Goal: Task Accomplishment & Management: Use online tool/utility

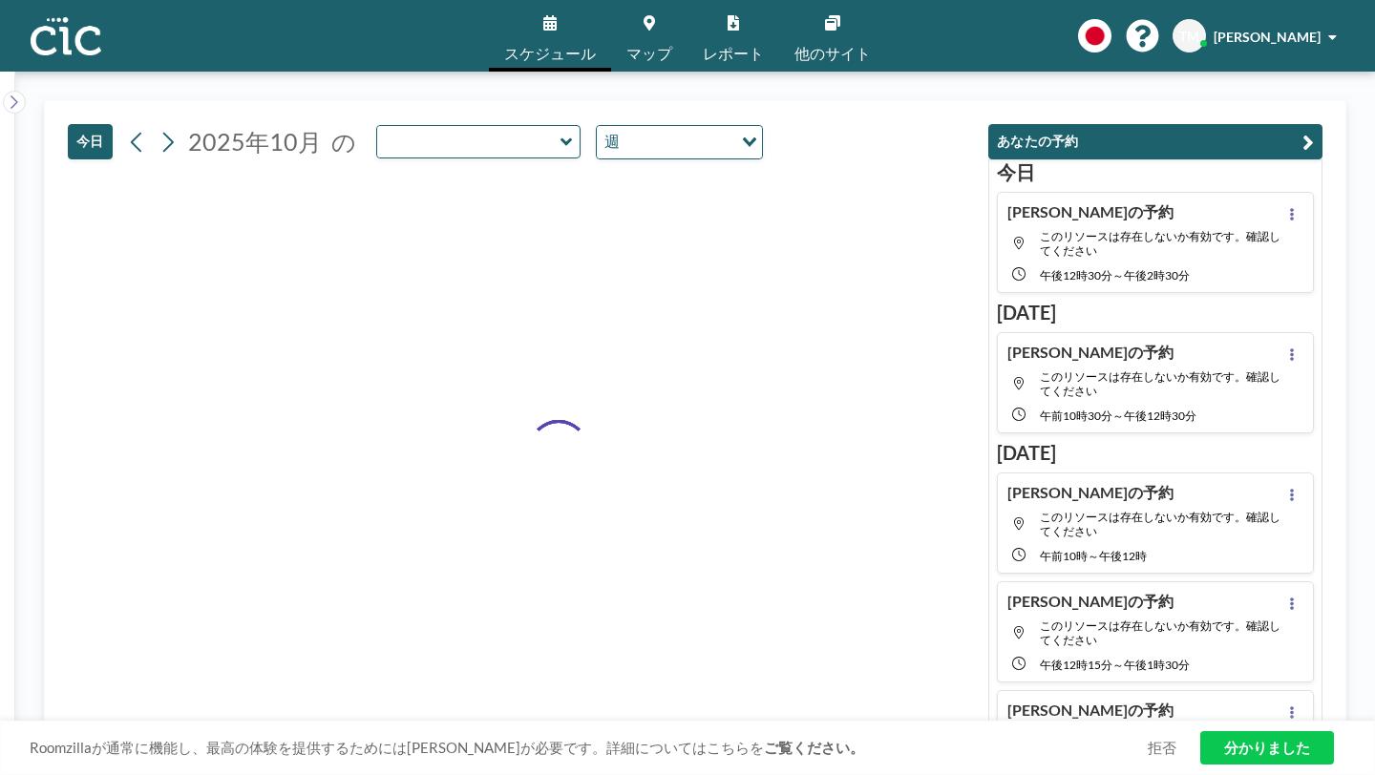
type input "Kaminari"
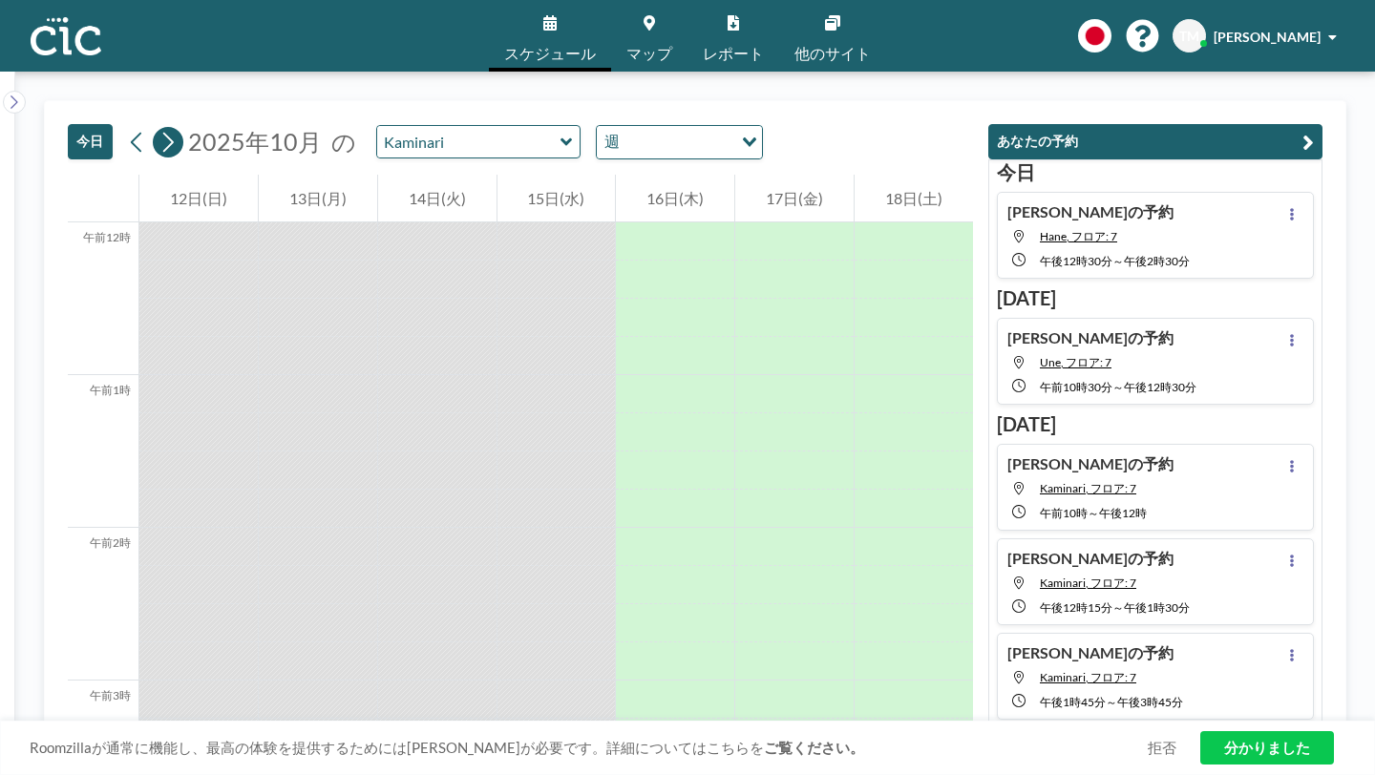
click at [159, 128] on icon at bounding box center [168, 142] width 18 height 29
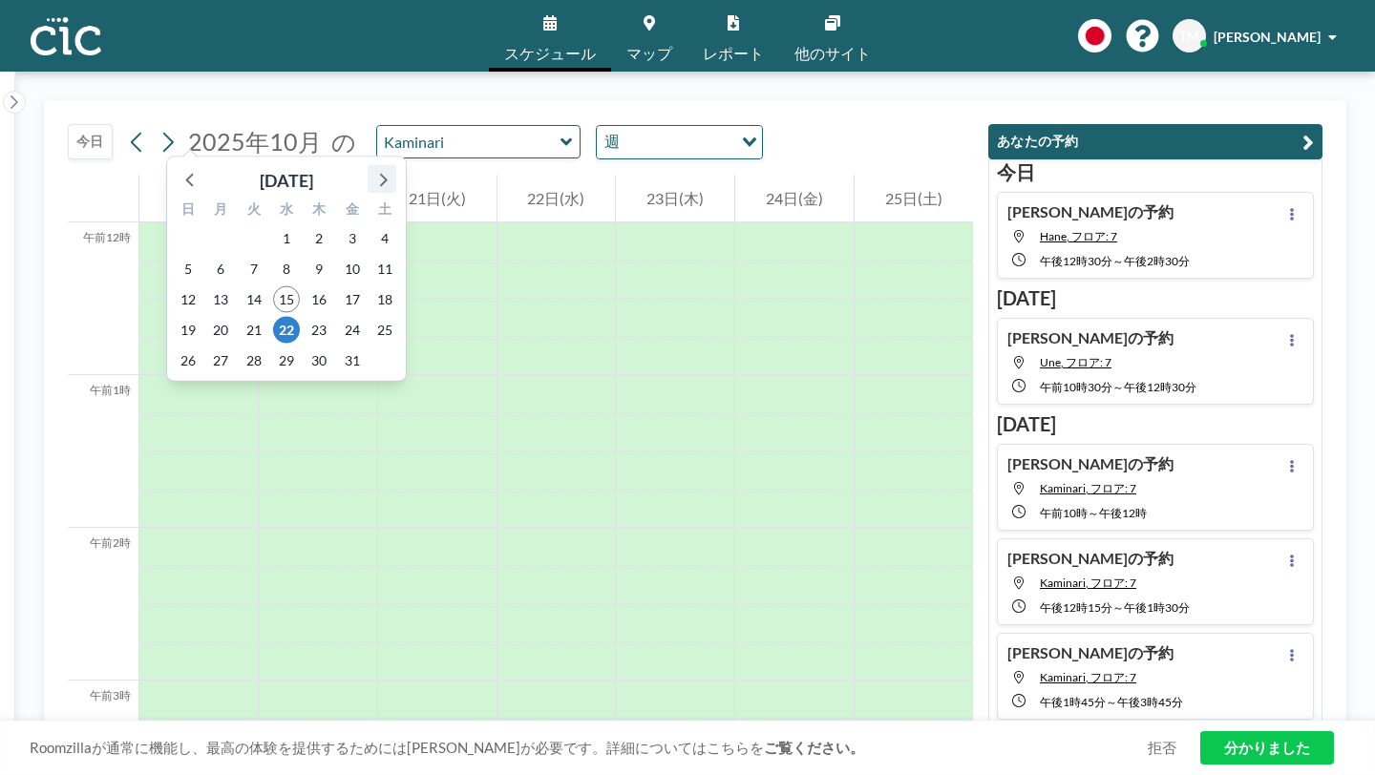
click at [370, 167] on icon at bounding box center [382, 179] width 25 height 25
click at [246, 291] on font "11" at bounding box center [253, 299] width 15 height 16
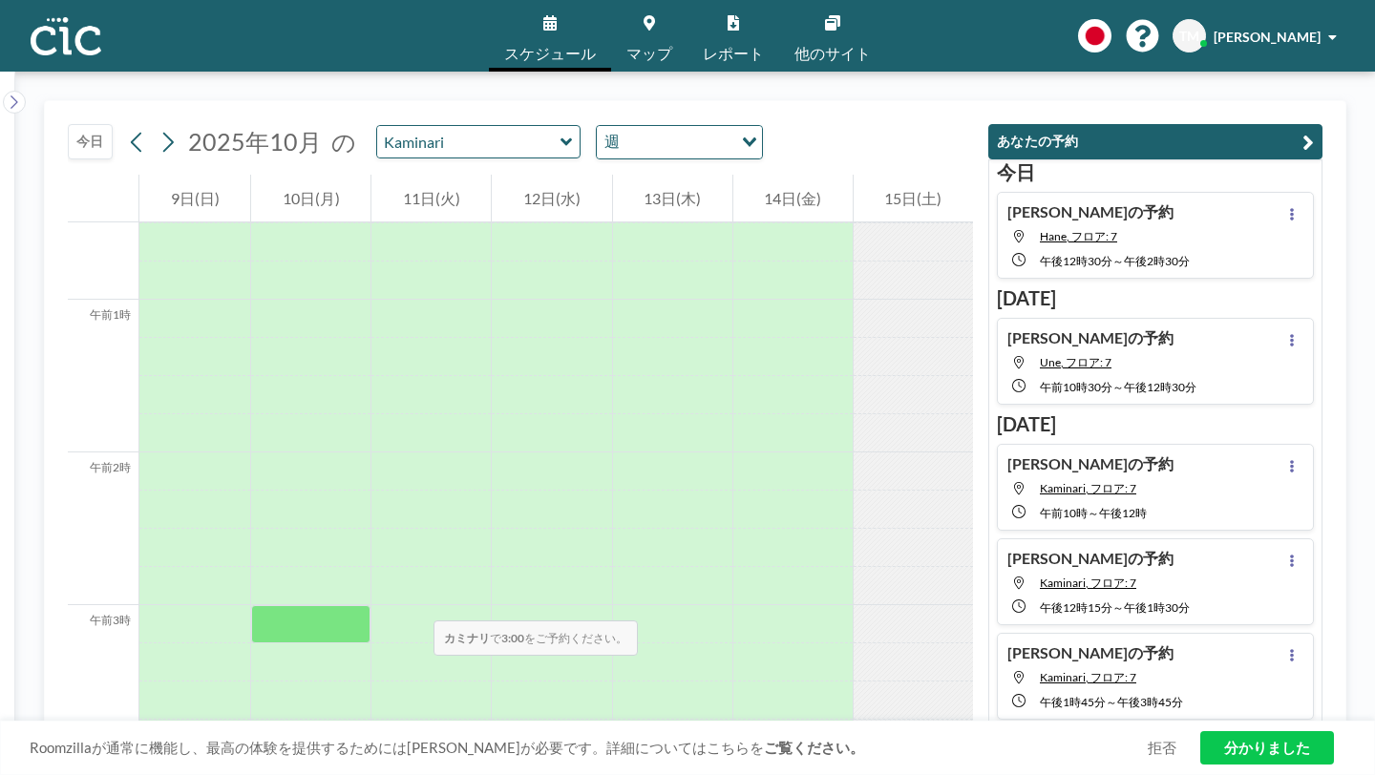
scroll to position [74, 0]
click at [561, 133] on icon at bounding box center [567, 142] width 12 height 19
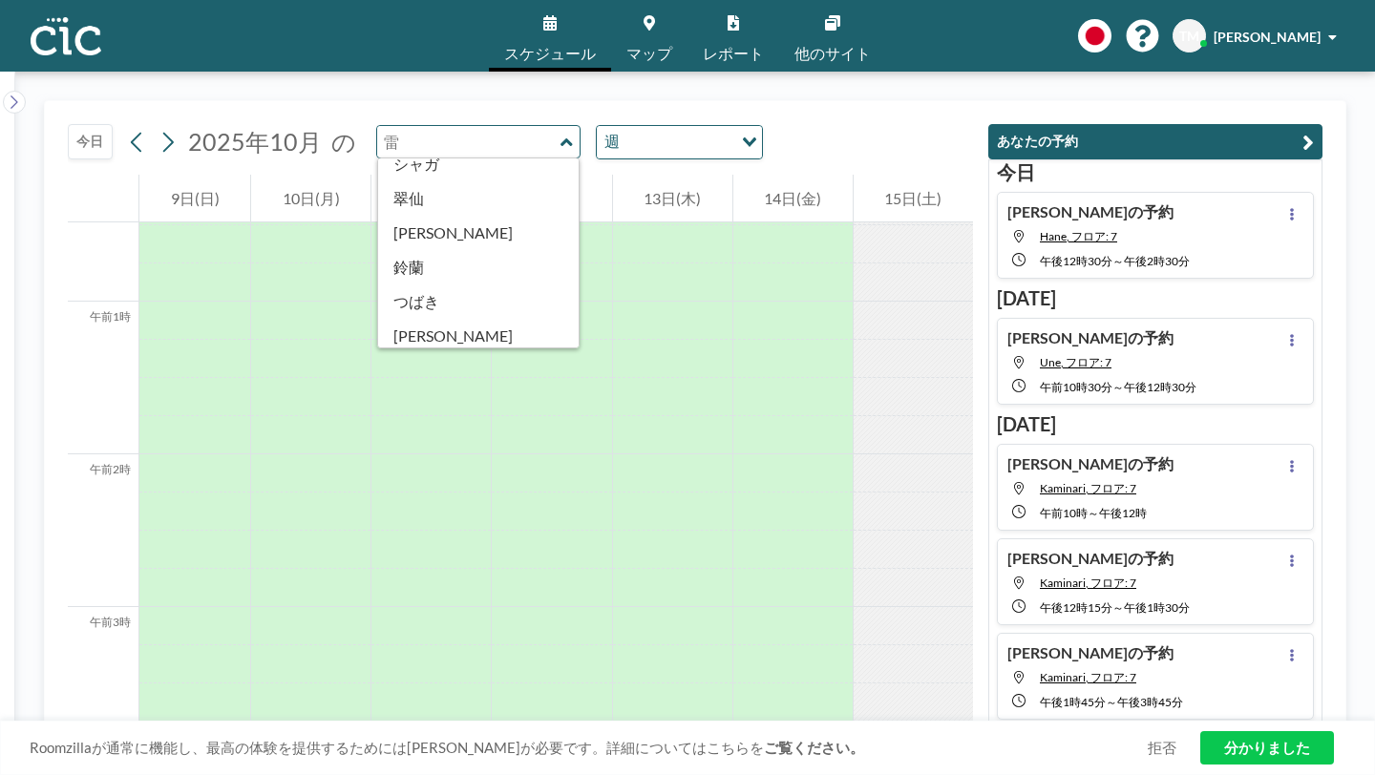
scroll to position [763, 0]
type input "Oboro"
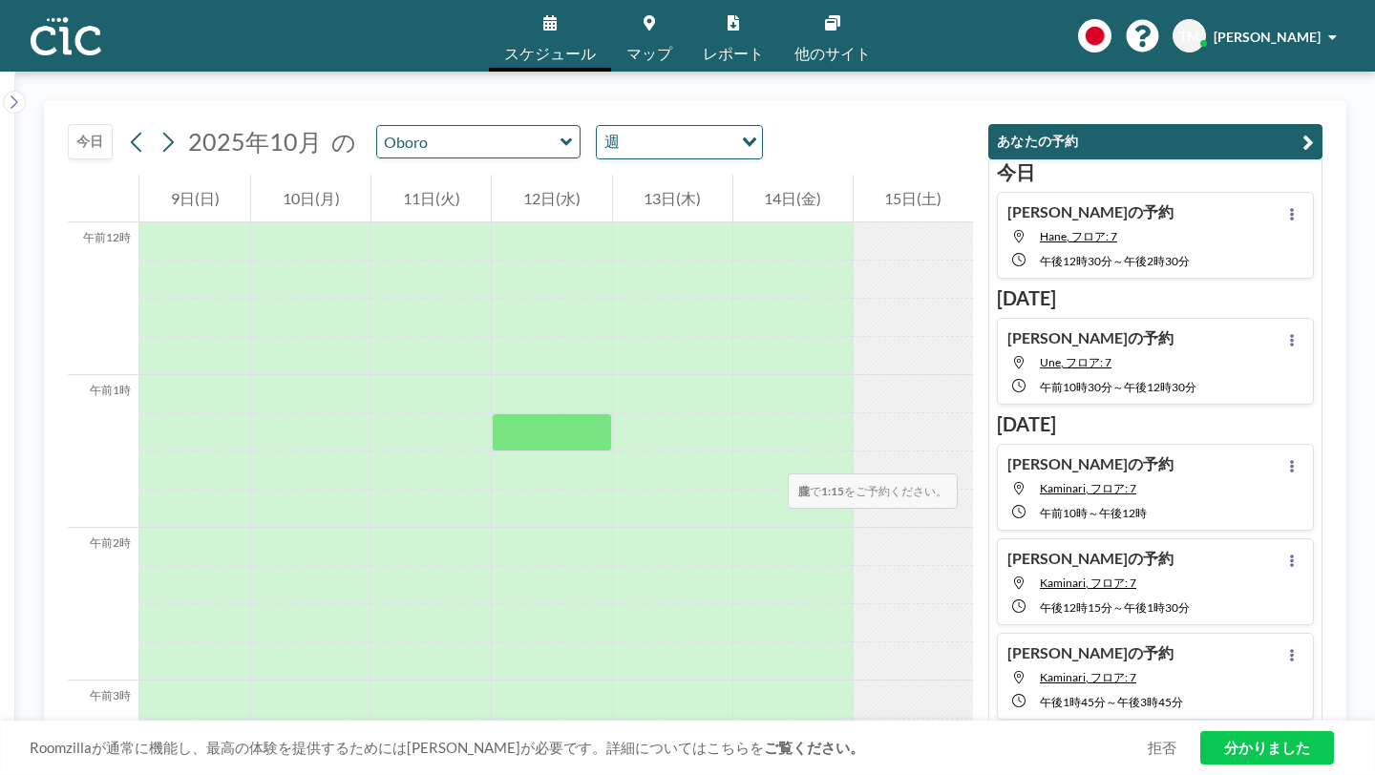
click at [611, 413] on div at bounding box center [551, 432] width 119 height 38
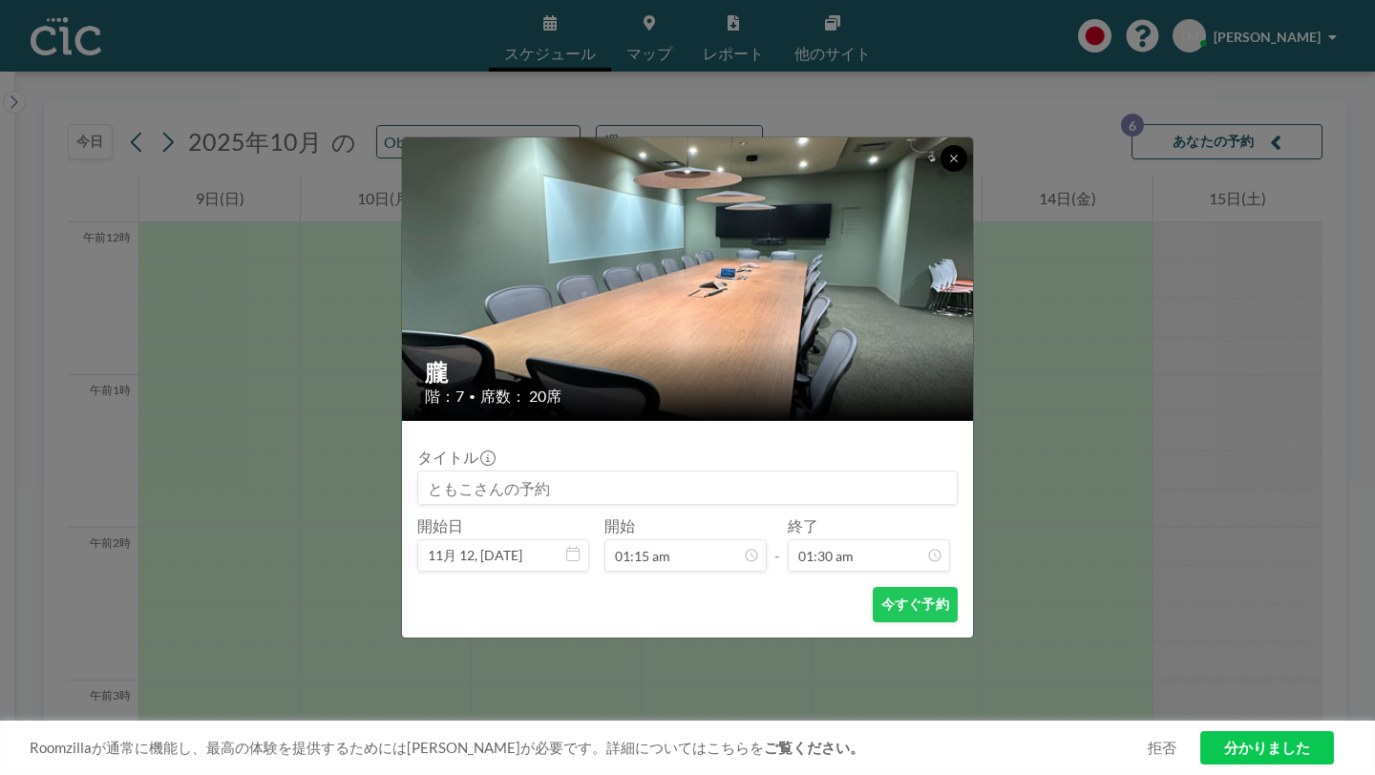
click at [948, 164] on icon at bounding box center [953, 158] width 11 height 11
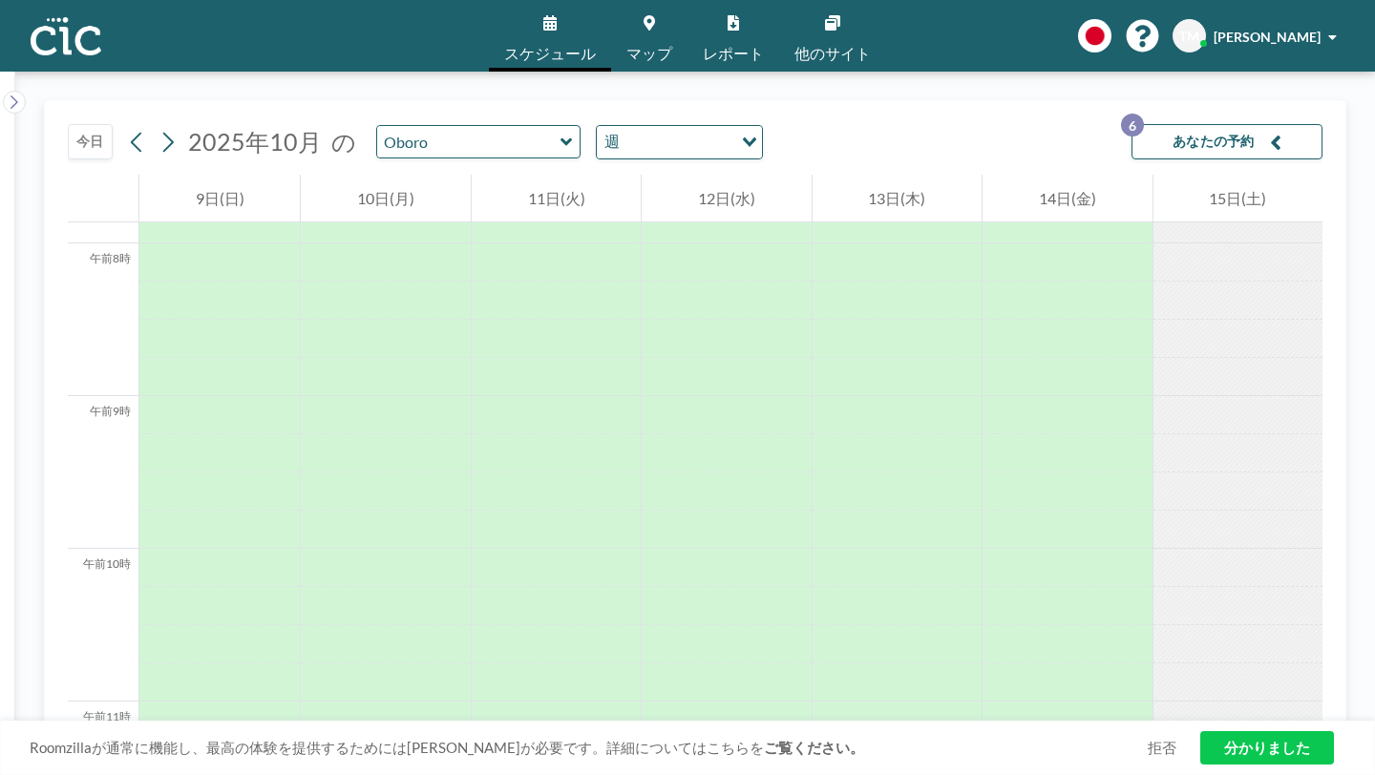
scroll to position [1190, 0]
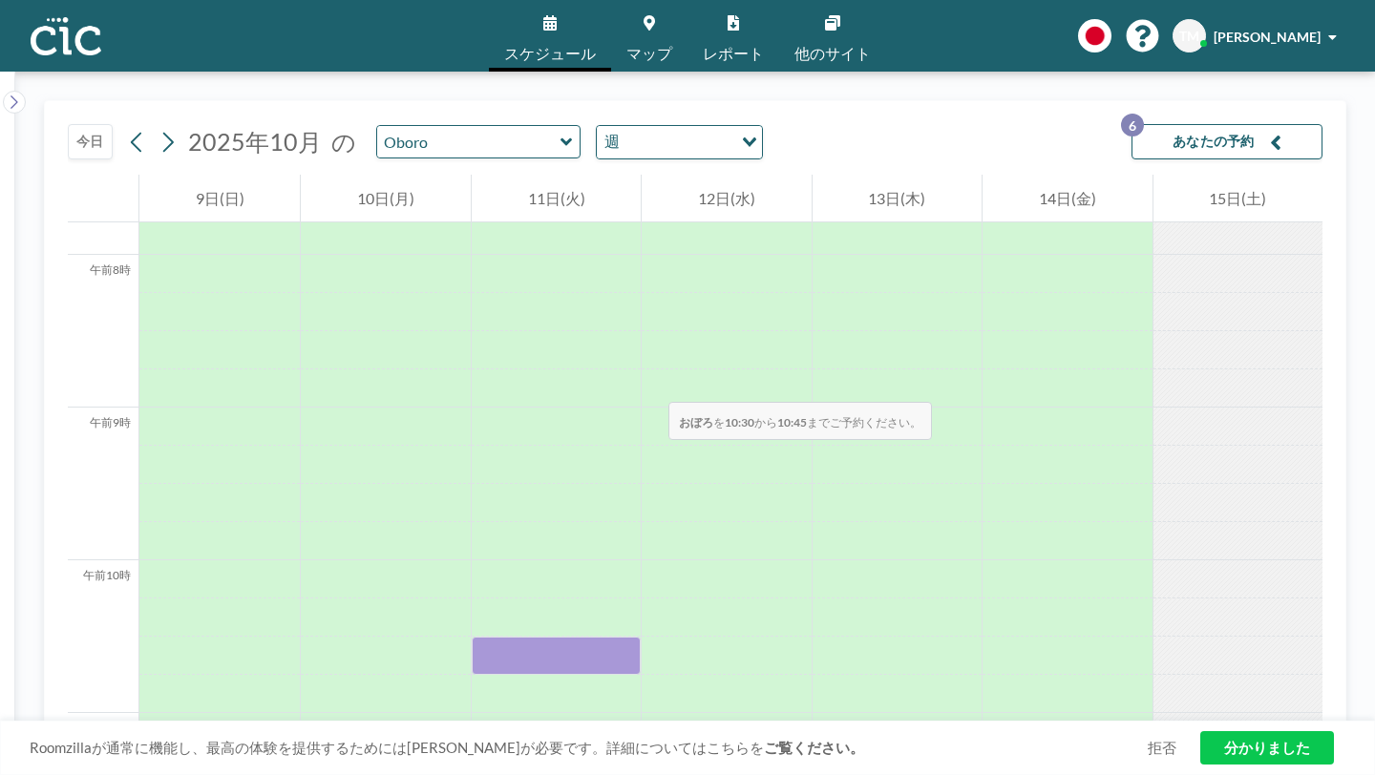
click at [523, 637] on div at bounding box center [556, 656] width 169 height 38
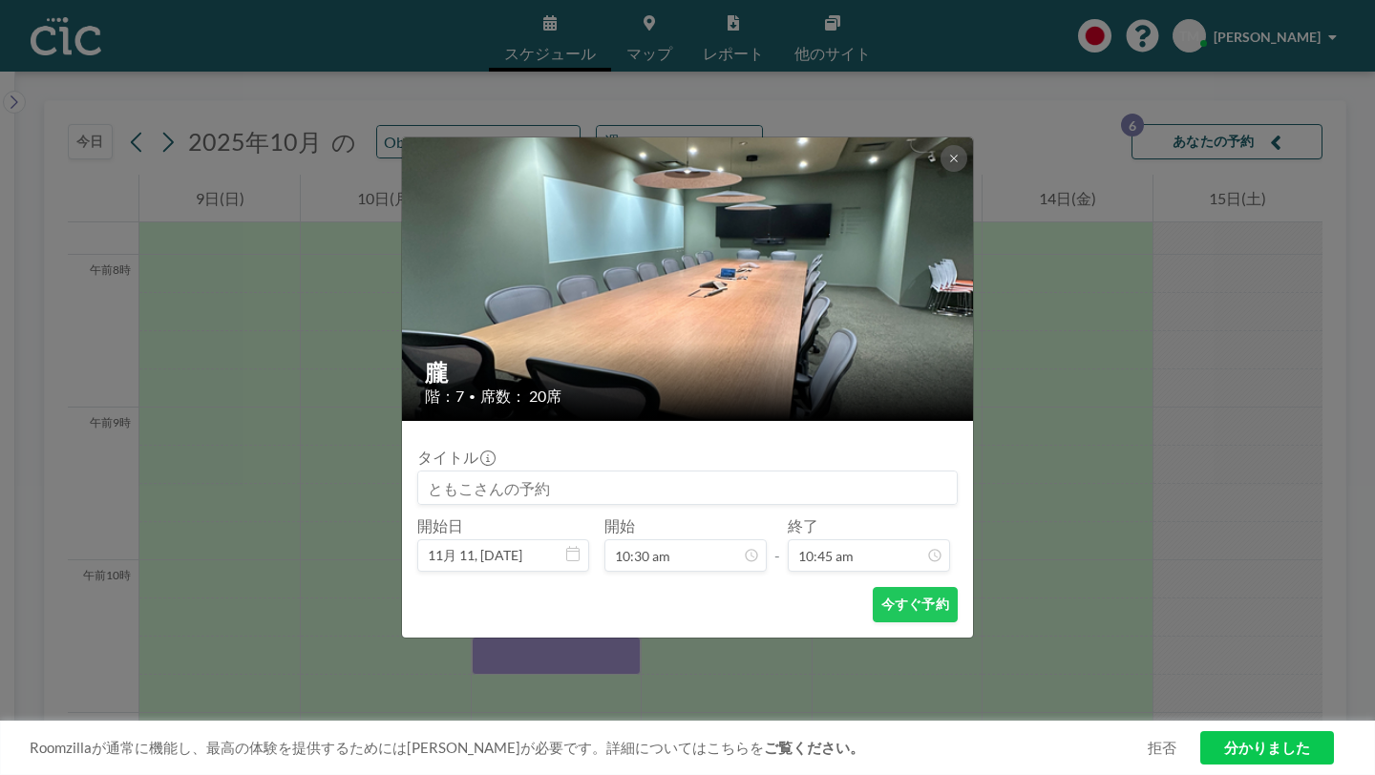
scroll to position [1311, 0]
click at [948, 164] on icon at bounding box center [953, 158] width 11 height 11
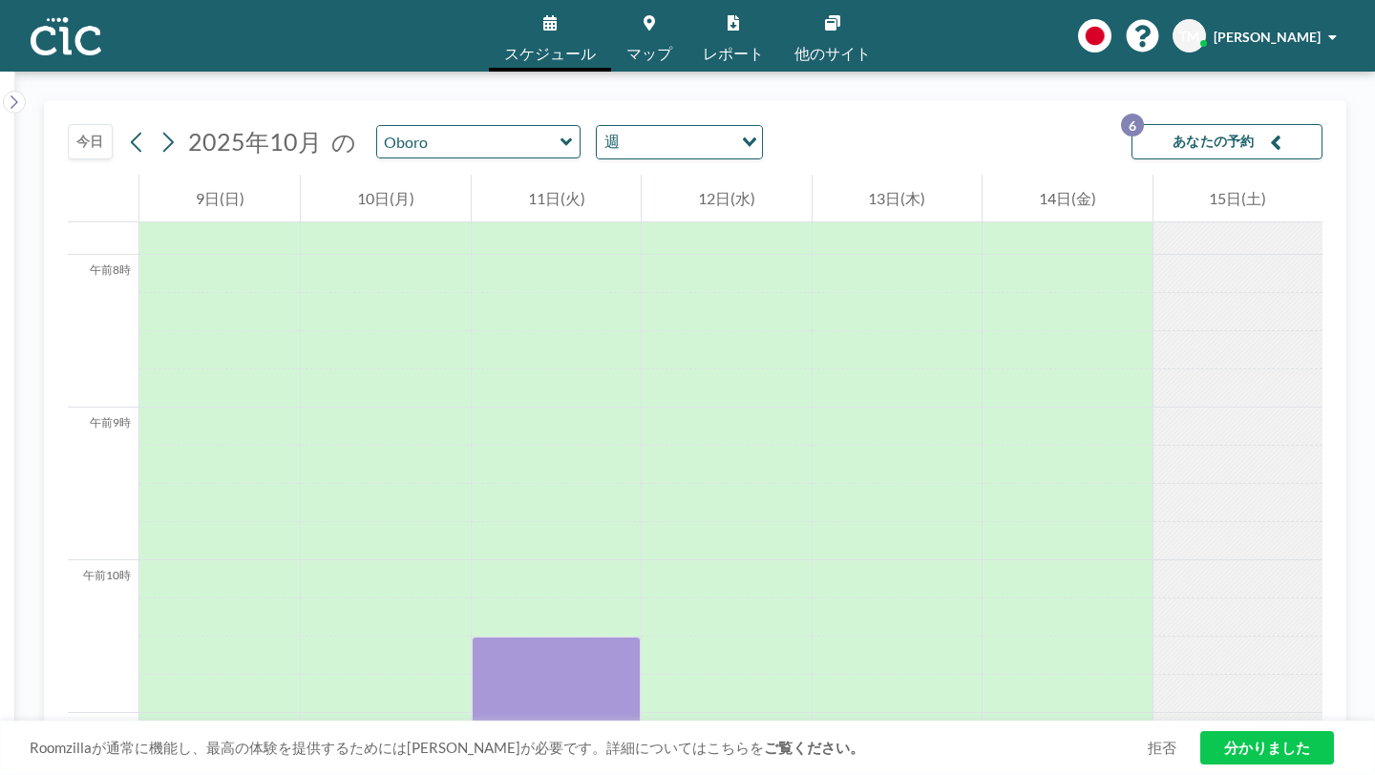
drag, startPoint x: 542, startPoint y: 307, endPoint x: 536, endPoint y: 573, distance: 266.5
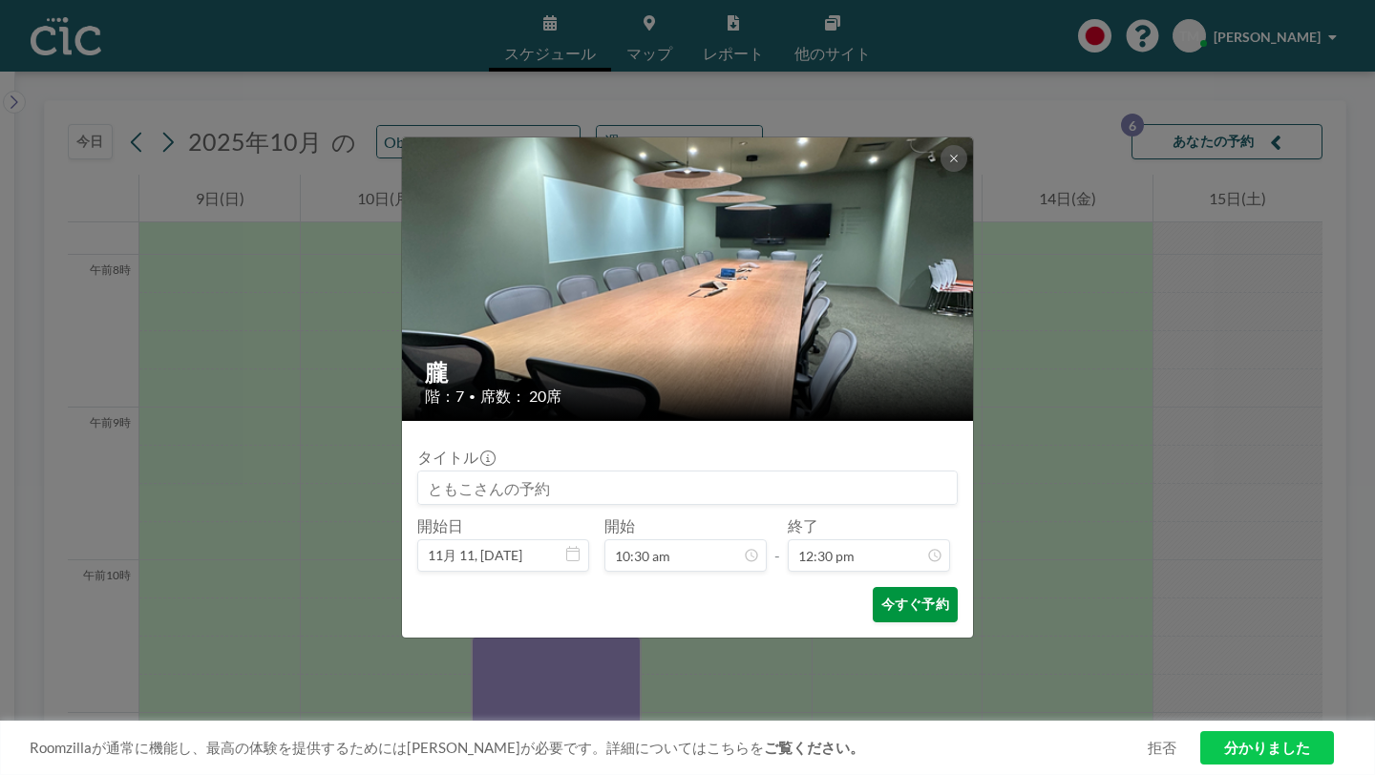
click at [882, 596] on font "今すぐ予約" at bounding box center [915, 604] width 68 height 16
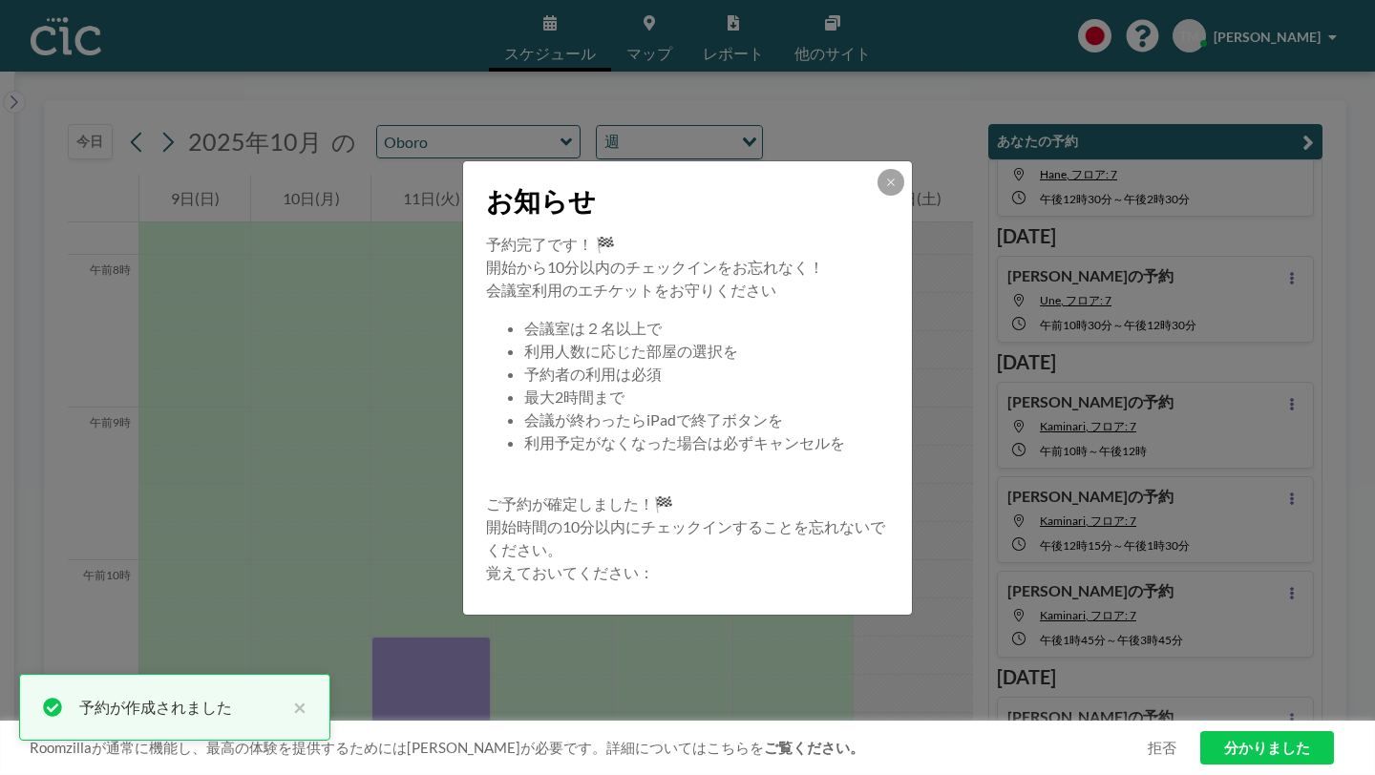
scroll to position [68, 0]
click at [885, 188] on icon at bounding box center [890, 182] width 11 height 11
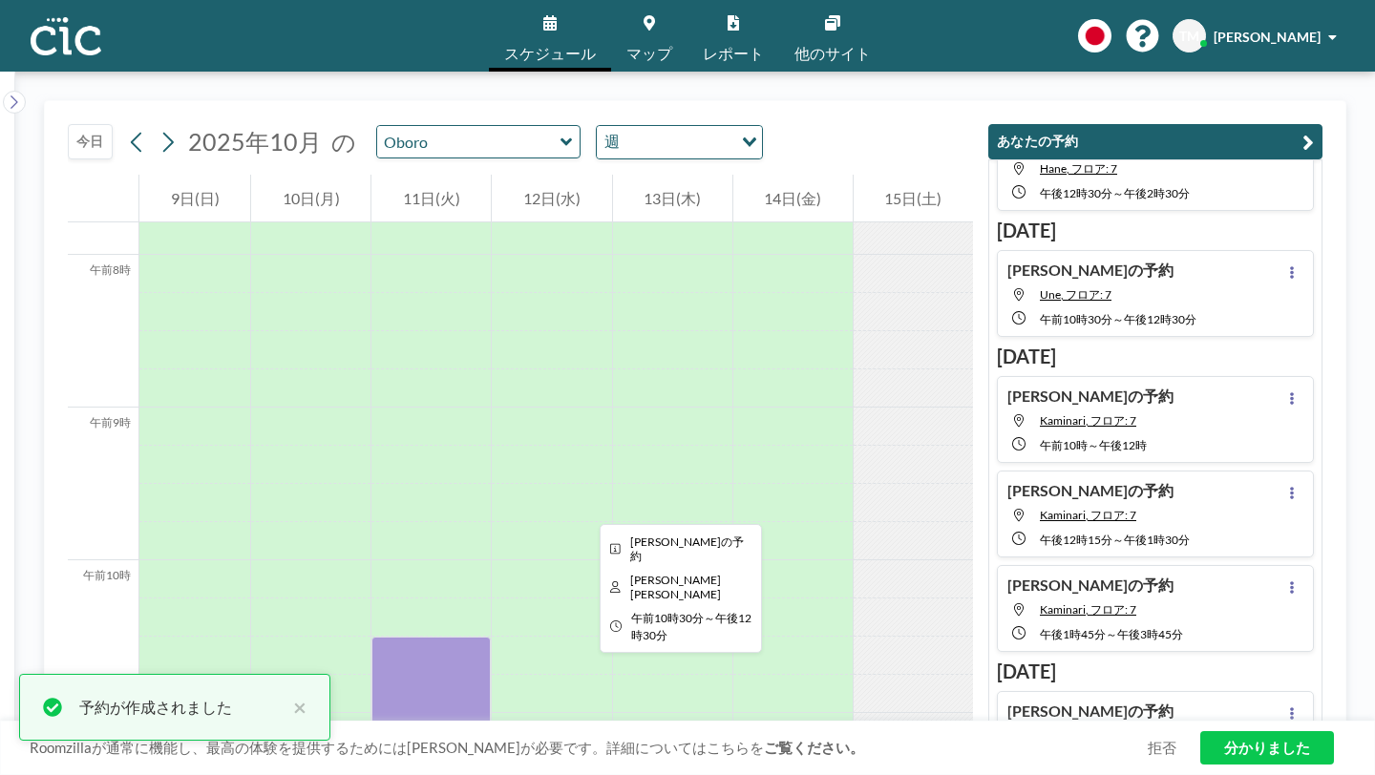
click at [468, 637] on div at bounding box center [430, 790] width 119 height 306
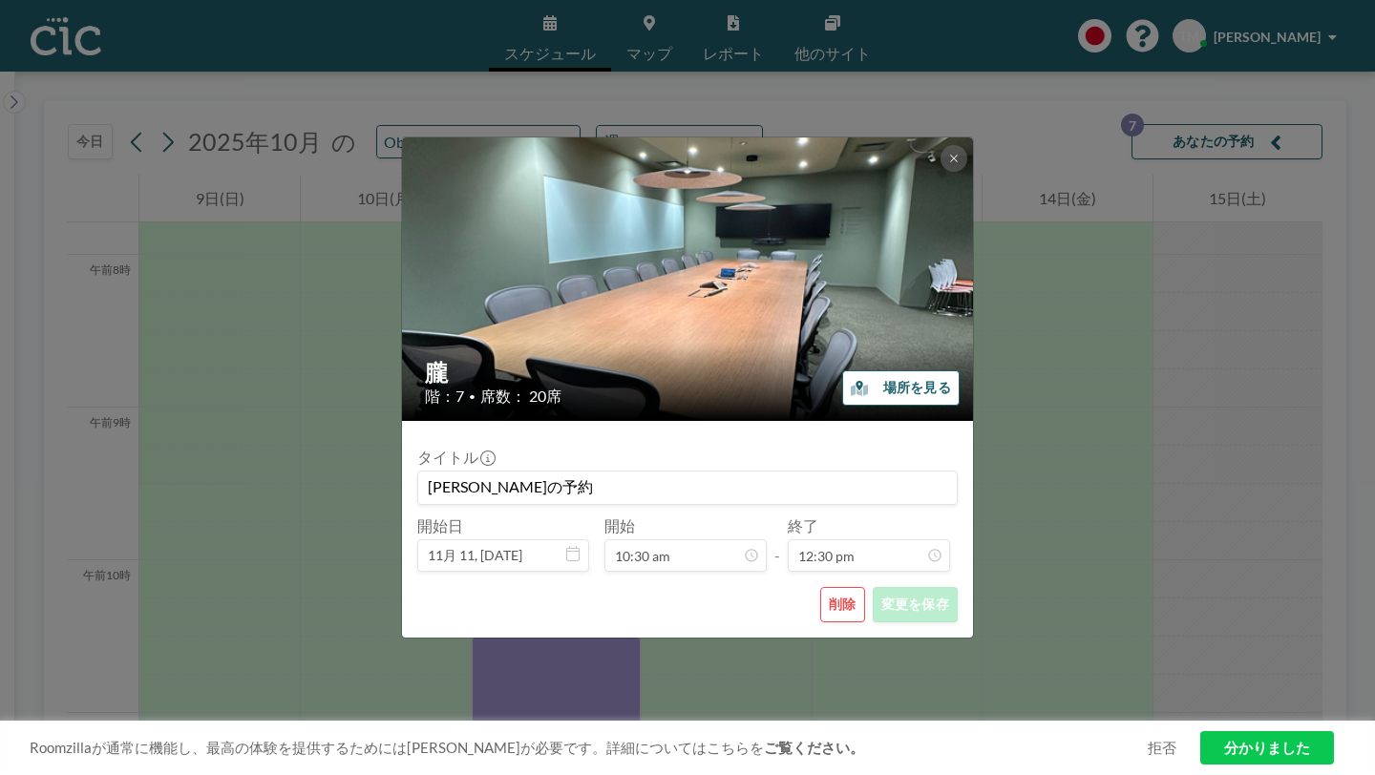
click at [1065, 389] on div "朧 階：7 • 席数： 20席 場所を見る タイトル [PERSON_NAME]の予約 開始日 11月 11, [DATE] 開始 10:30 am - 終了…" at bounding box center [687, 387] width 1375 height 775
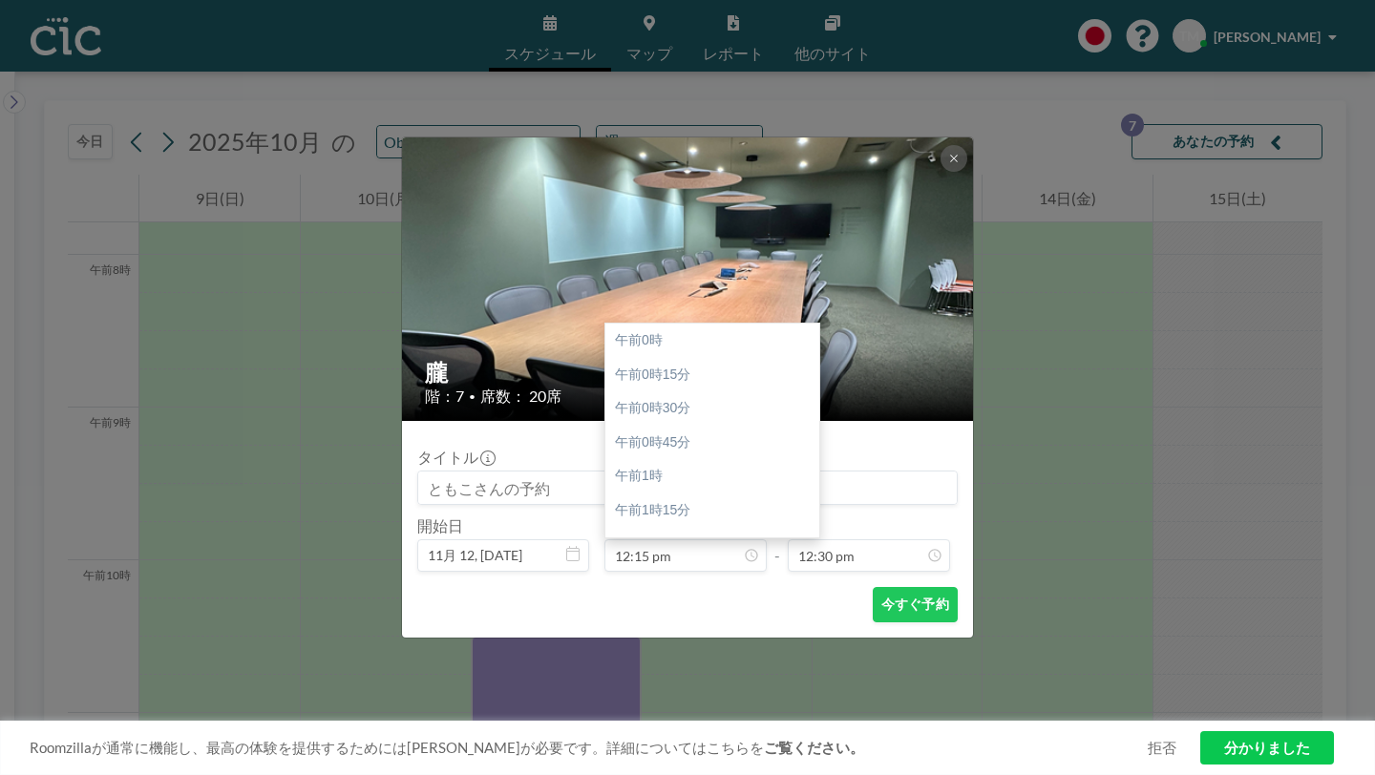
scroll to position [1494, 0]
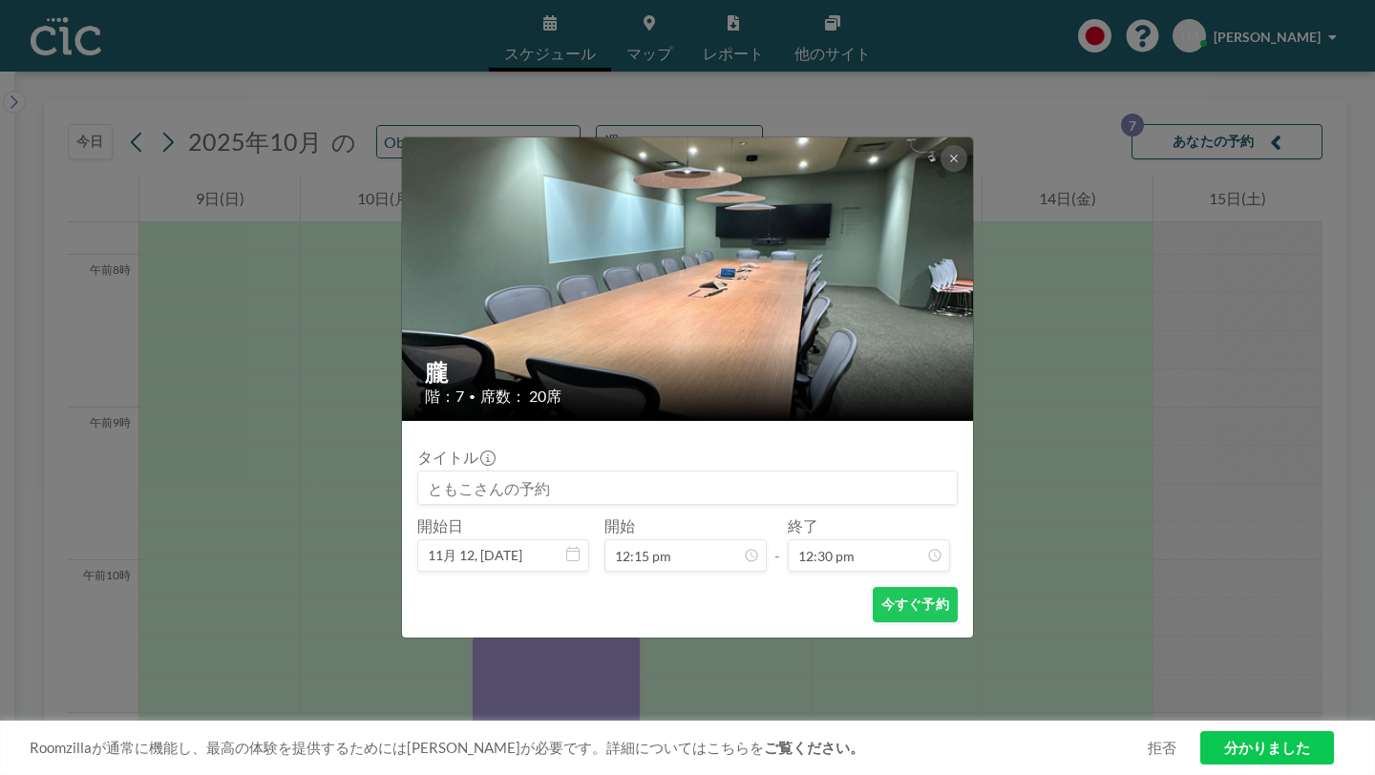
click at [1122, 450] on div "朧 階：7 • 席数： 20席 タイトル 開始日 11月 12, [DATE] 開始 12:15 pm 午前0時 午前0時15分 午前0時30分 午前0時45…" at bounding box center [687, 387] width 1375 height 775
